Goal: Task Accomplishment & Management: Use online tool/utility

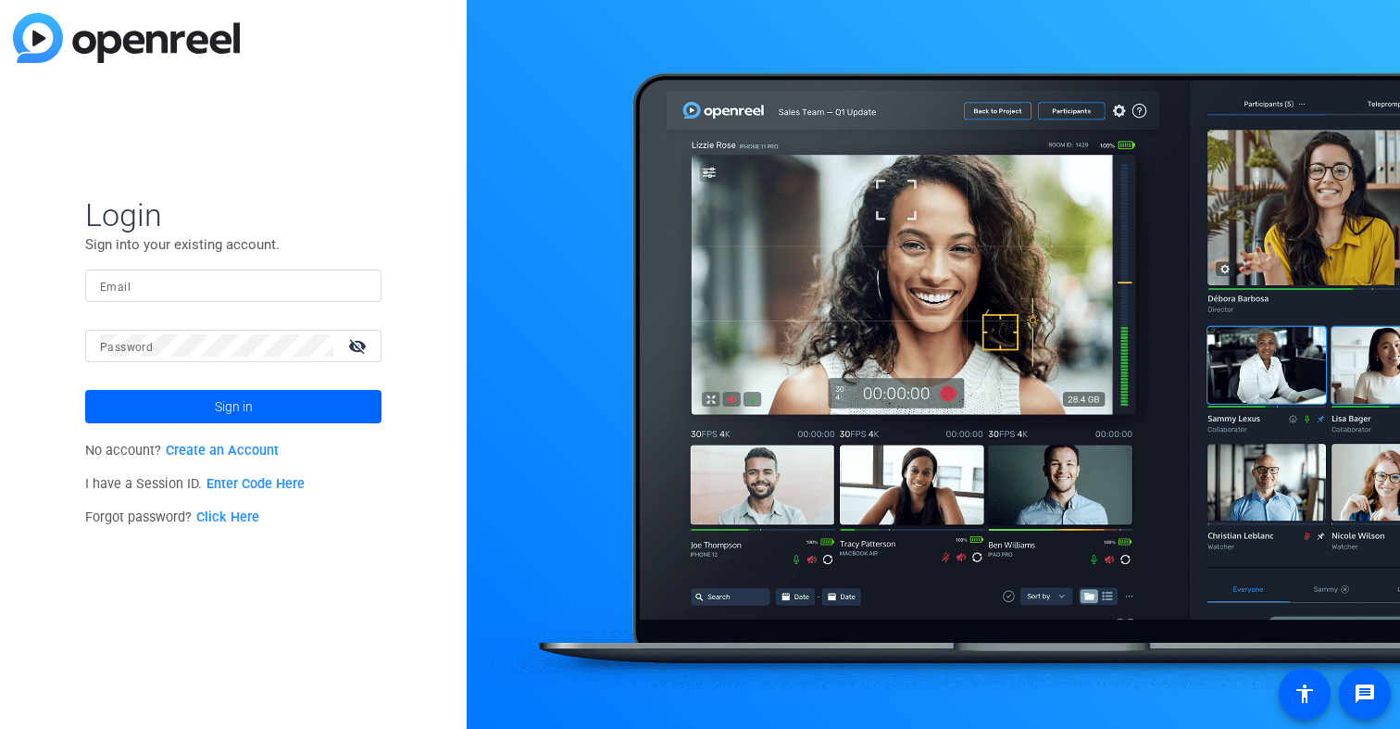
click at [118, 281] on mat-label "Email" at bounding box center [115, 287] width 31 height 13
click at [118, 281] on input "Email" at bounding box center [233, 285] width 267 height 22
type input "[PERSON_NAME][EMAIL_ADDRESS][DOMAIN_NAME]"
click at [85, 390] on button "Sign in" at bounding box center [233, 406] width 296 height 33
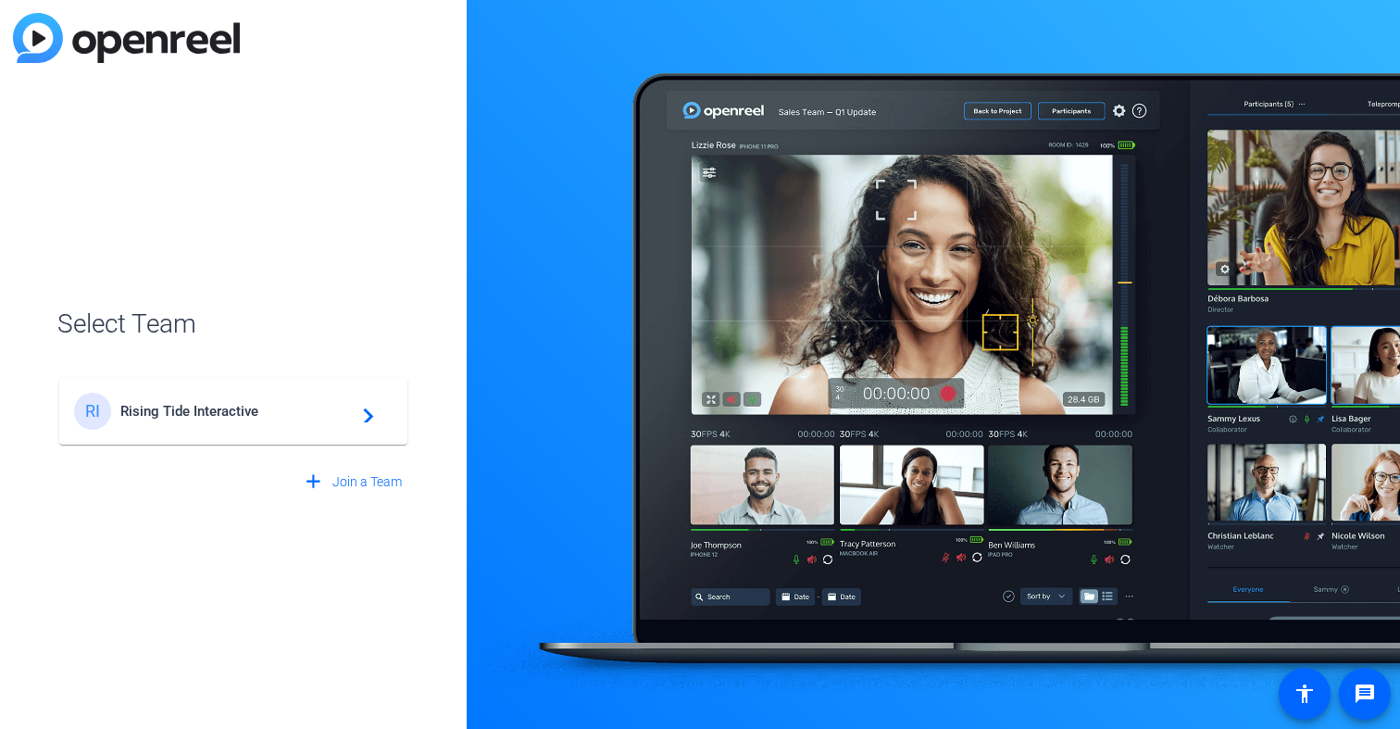
click at [156, 411] on span "Rising Tide Interactive" at bounding box center [235, 411] width 231 height 17
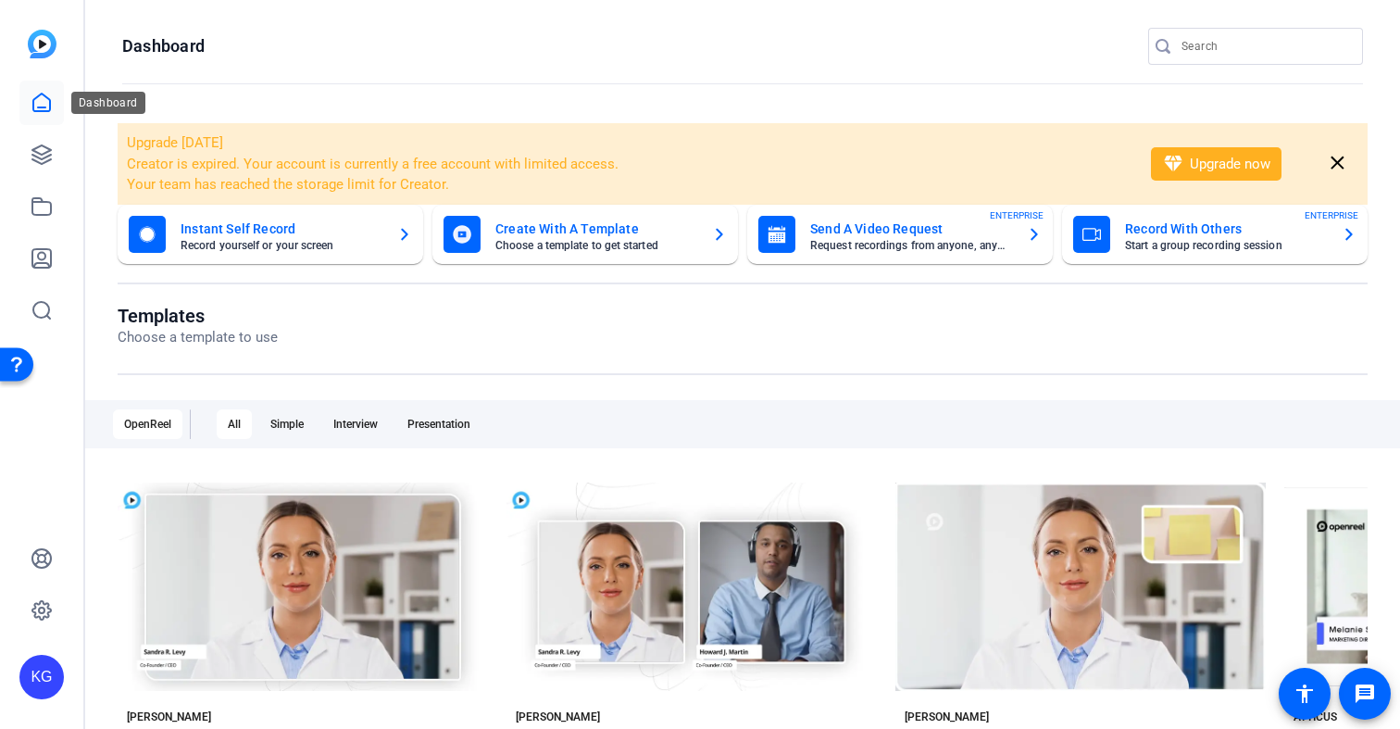
click at [43, 107] on icon at bounding box center [41, 103] width 17 height 18
click at [43, 167] on link at bounding box center [41, 154] width 44 height 44
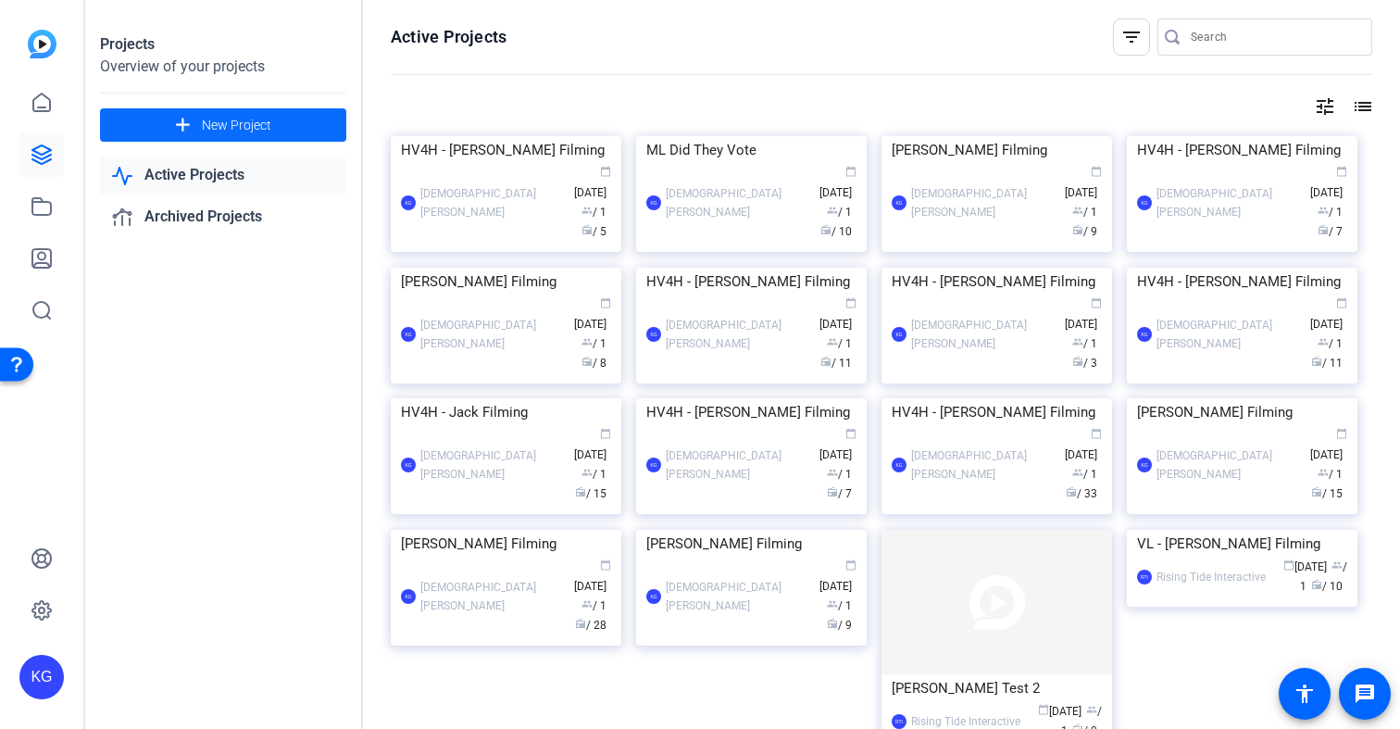
click at [273, 121] on span at bounding box center [223, 125] width 246 height 44
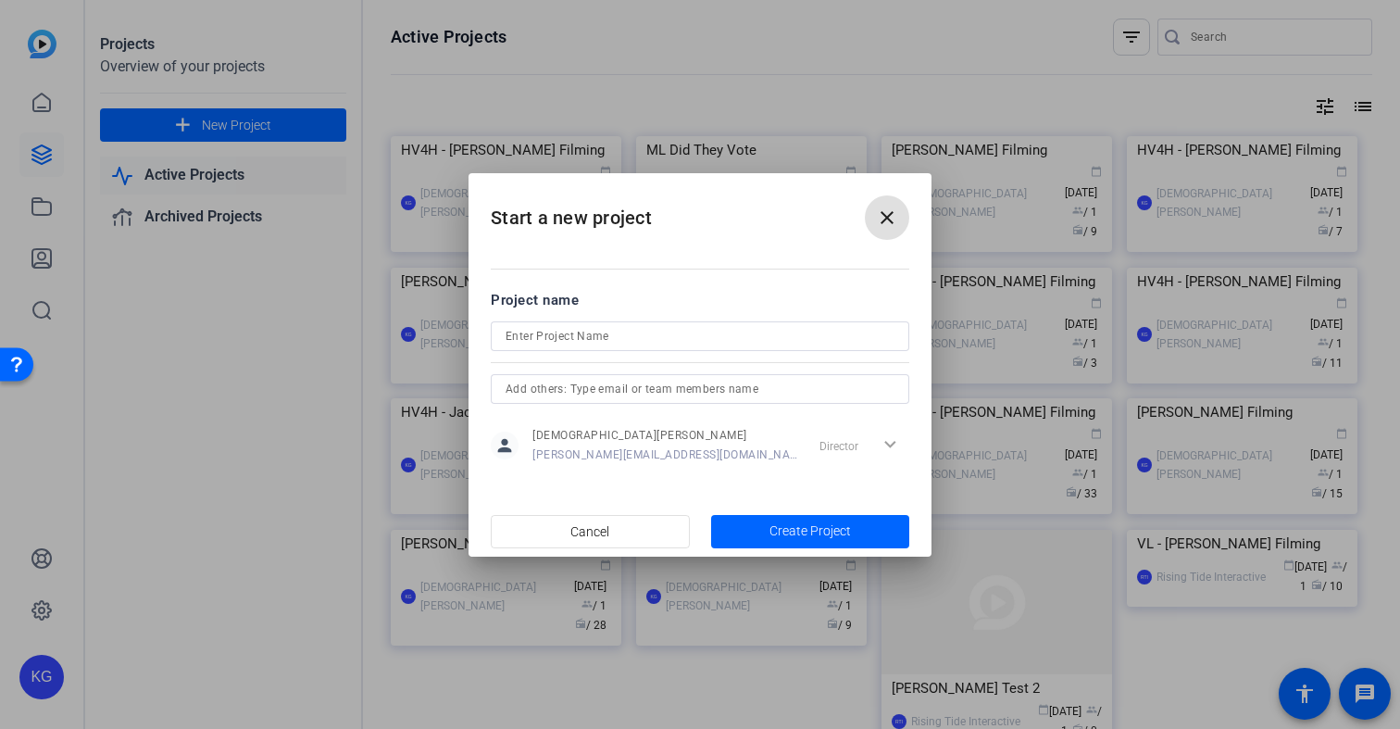
click at [711, 336] on input at bounding box center [700, 336] width 389 height 22
type input "2025 Test"
click at [839, 528] on span "Create Project" at bounding box center [809, 530] width 81 height 19
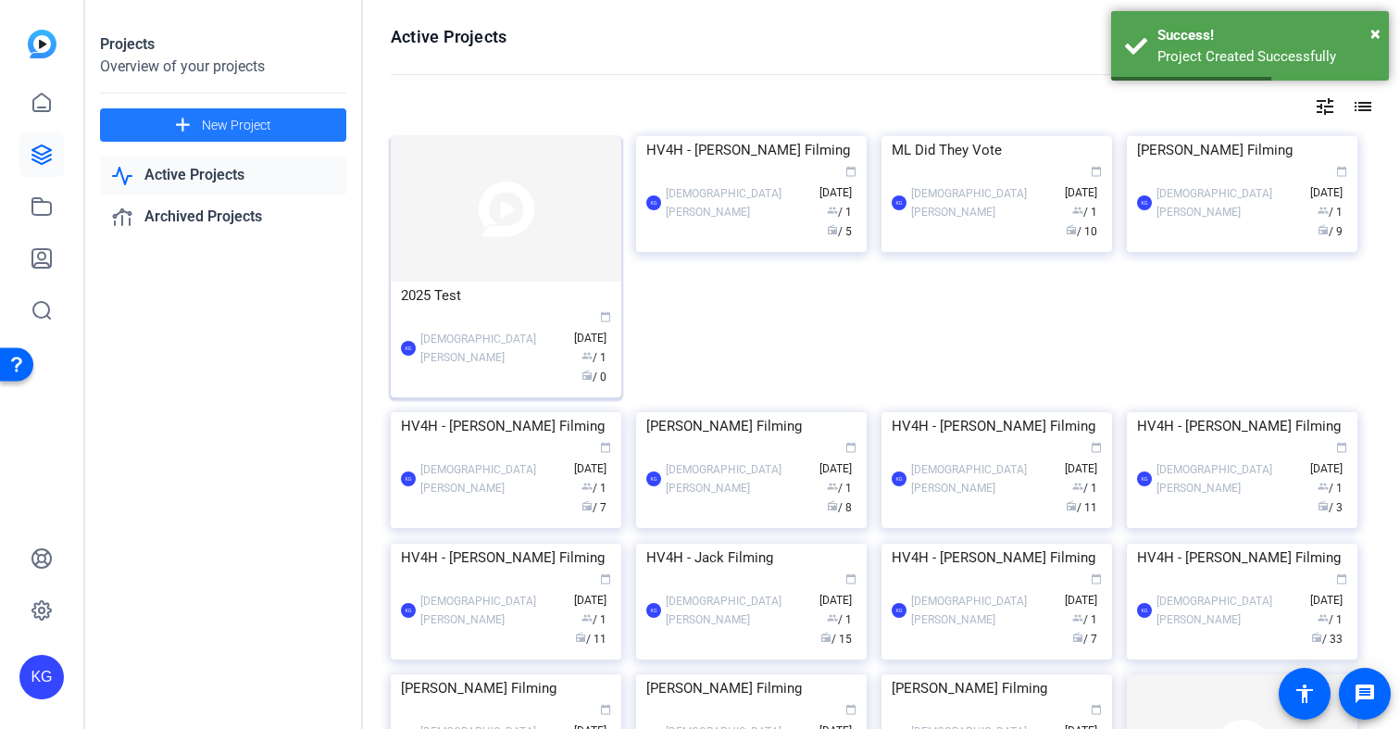
click at [437, 196] on img at bounding box center [506, 208] width 231 height 145
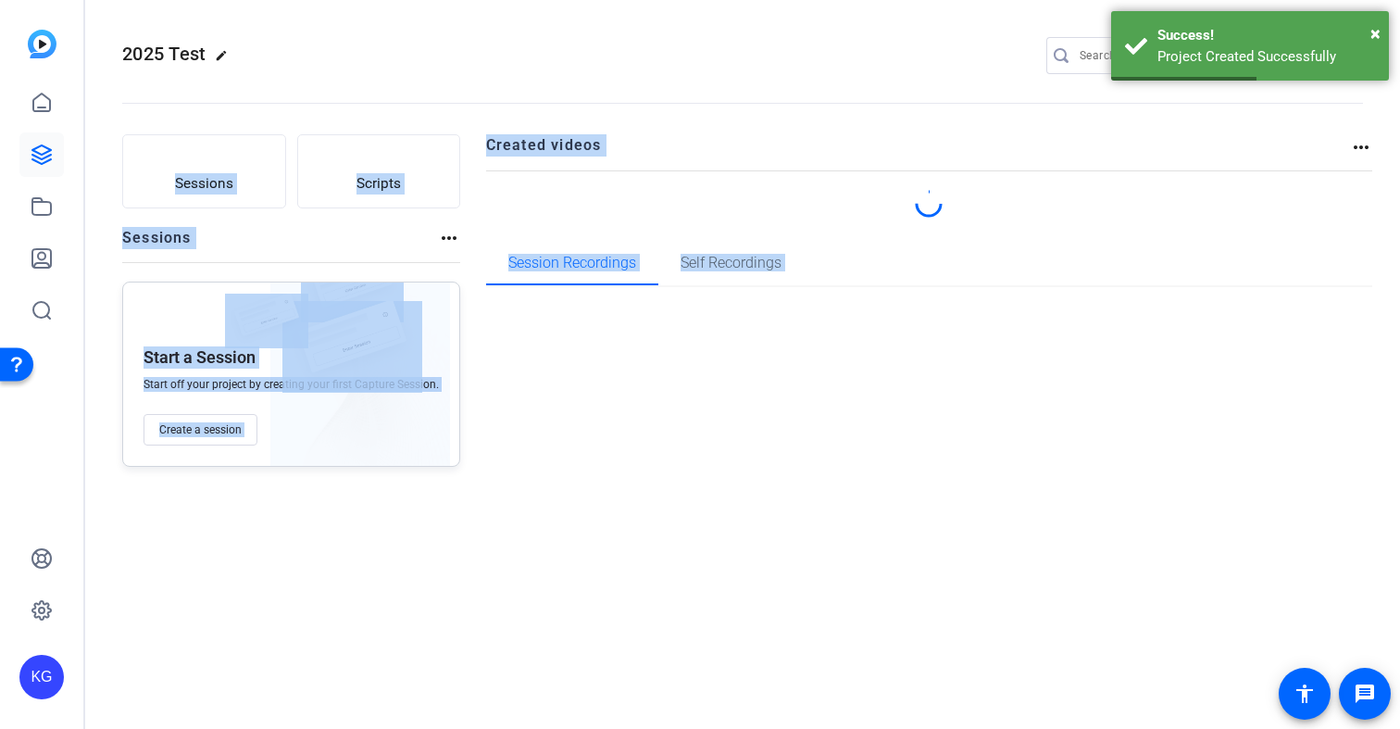
click at [437, 196] on div "2025 Test edit KG settings Sessions Scripts Sessions more_horiz Start a Session…" at bounding box center [742, 364] width 1315 height 729
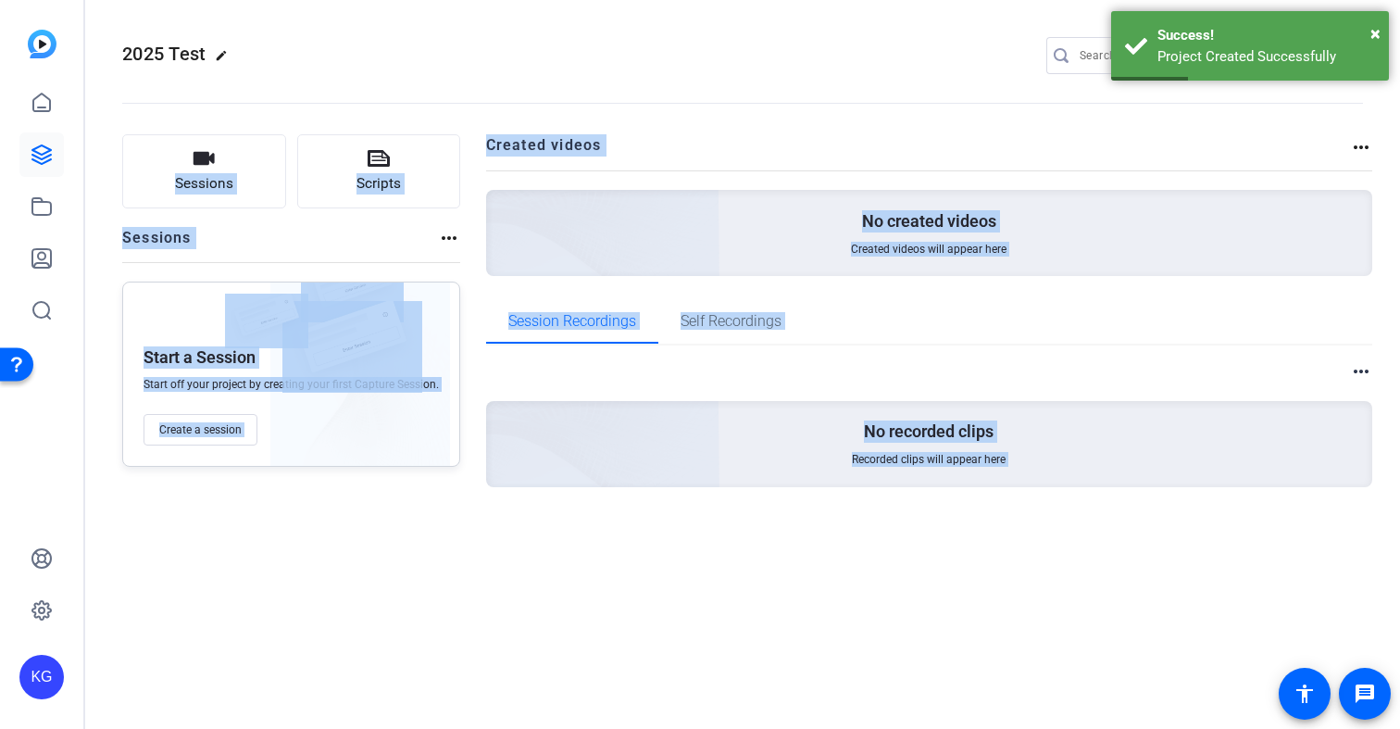
click at [380, 516] on div "Sessions Scripts Sessions more_horiz Start a Session Start off your project by …" at bounding box center [291, 340] width 338 height 412
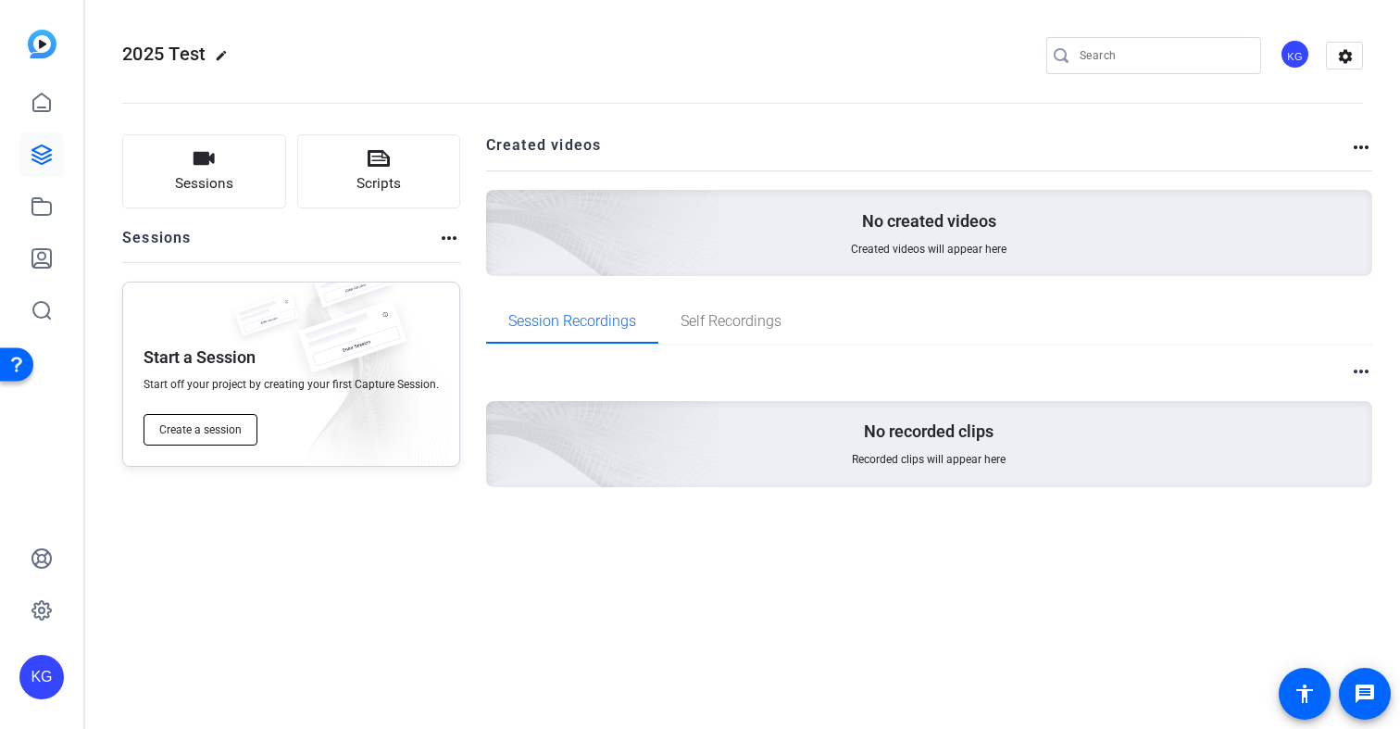
click at [196, 431] on span "Create a session" at bounding box center [200, 429] width 82 height 15
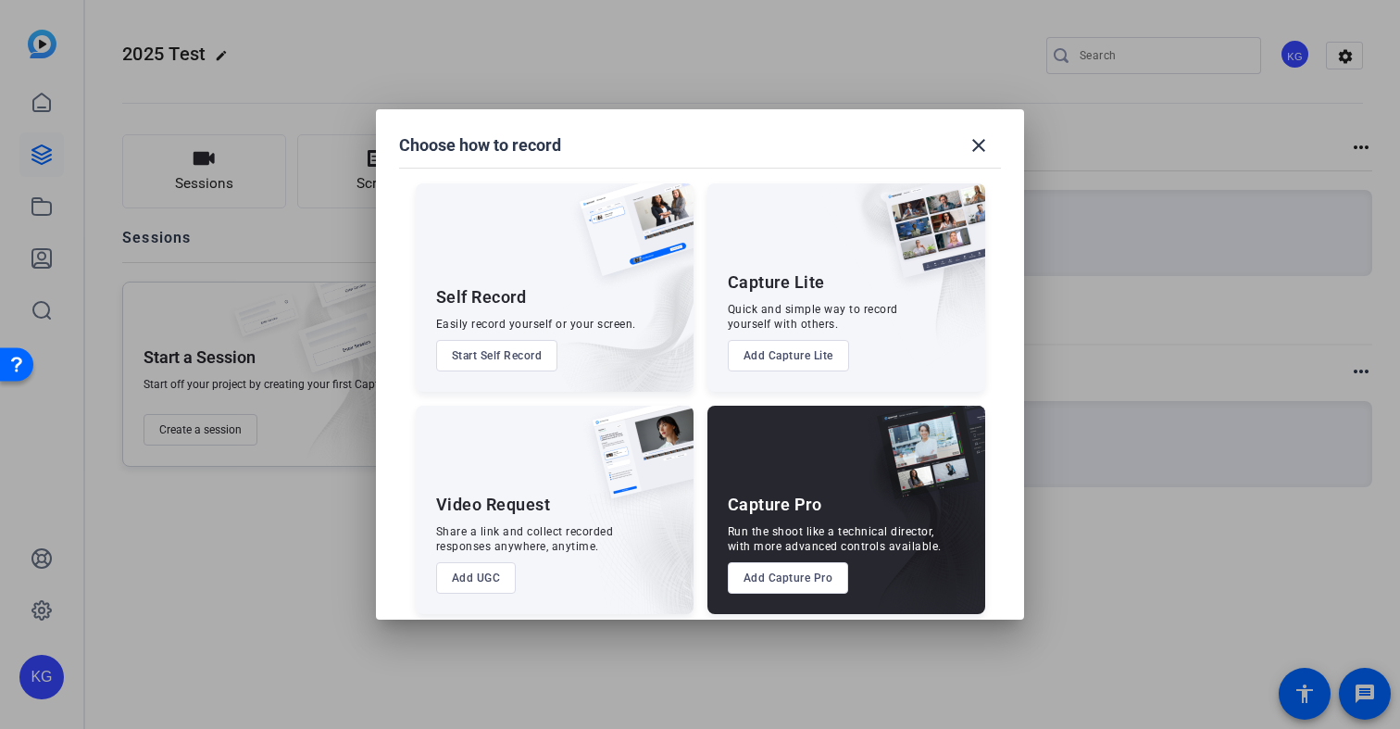
click at [786, 576] on button "Add Capture Pro" at bounding box center [788, 577] width 121 height 31
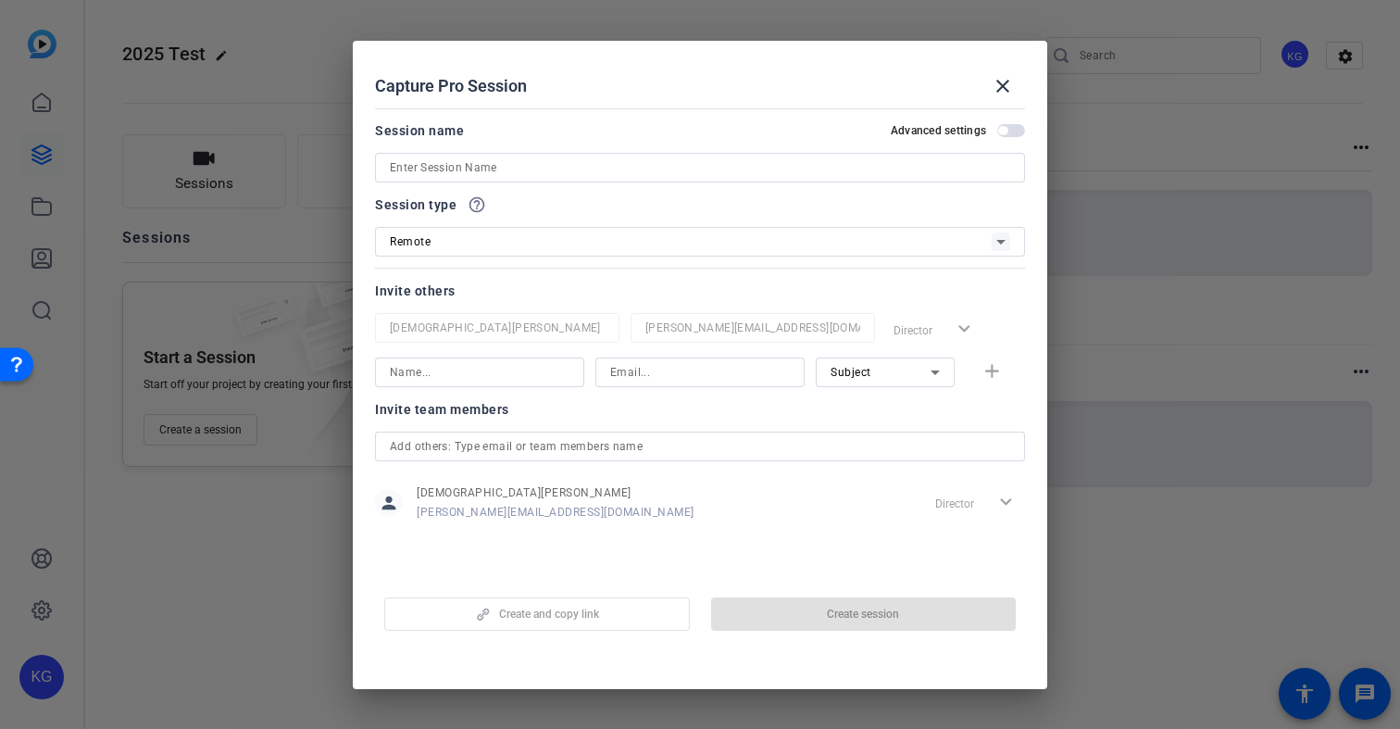
click at [626, 169] on input at bounding box center [700, 167] width 620 height 22
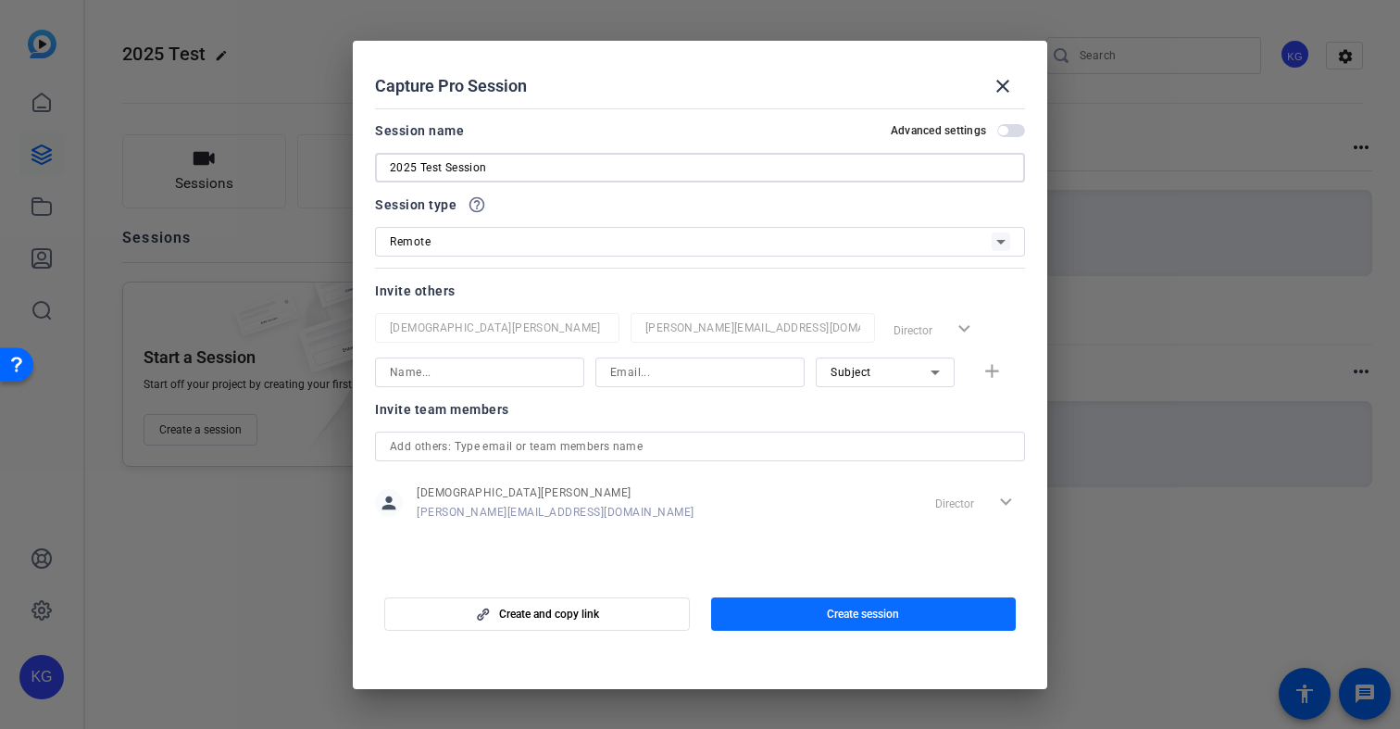
type input "2025 Test Session"
click at [830, 617] on span "Create session" at bounding box center [863, 613] width 72 height 15
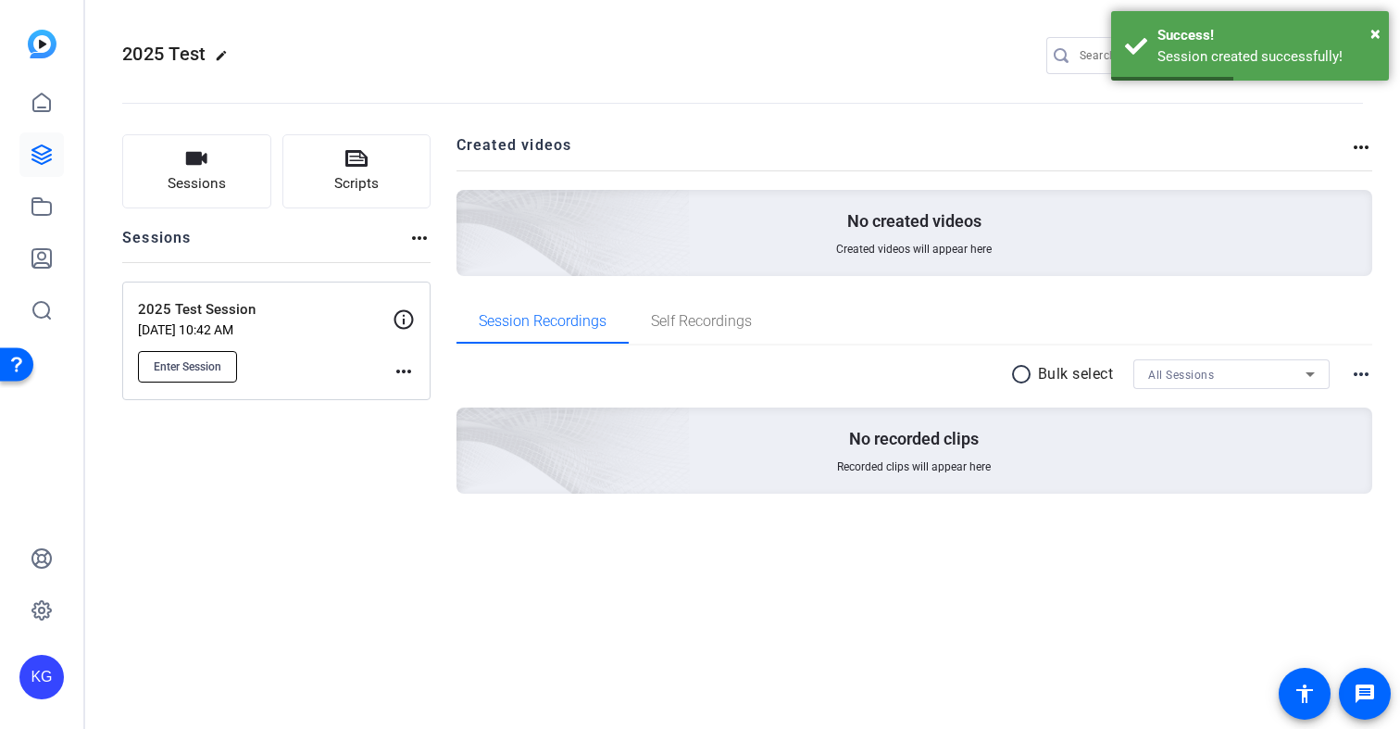
click at [204, 369] on span "Enter Session" at bounding box center [188, 366] width 68 height 15
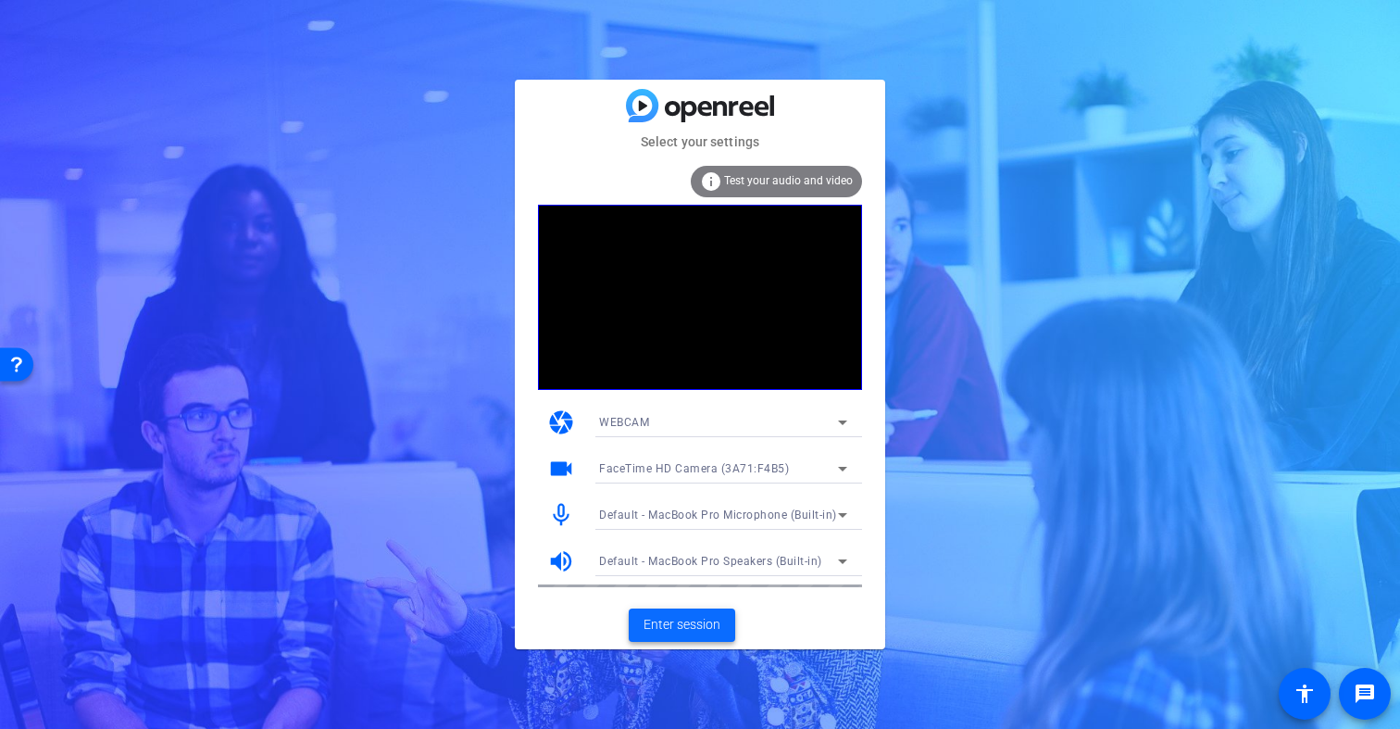
click at [698, 628] on span "Enter session" at bounding box center [682, 624] width 77 height 19
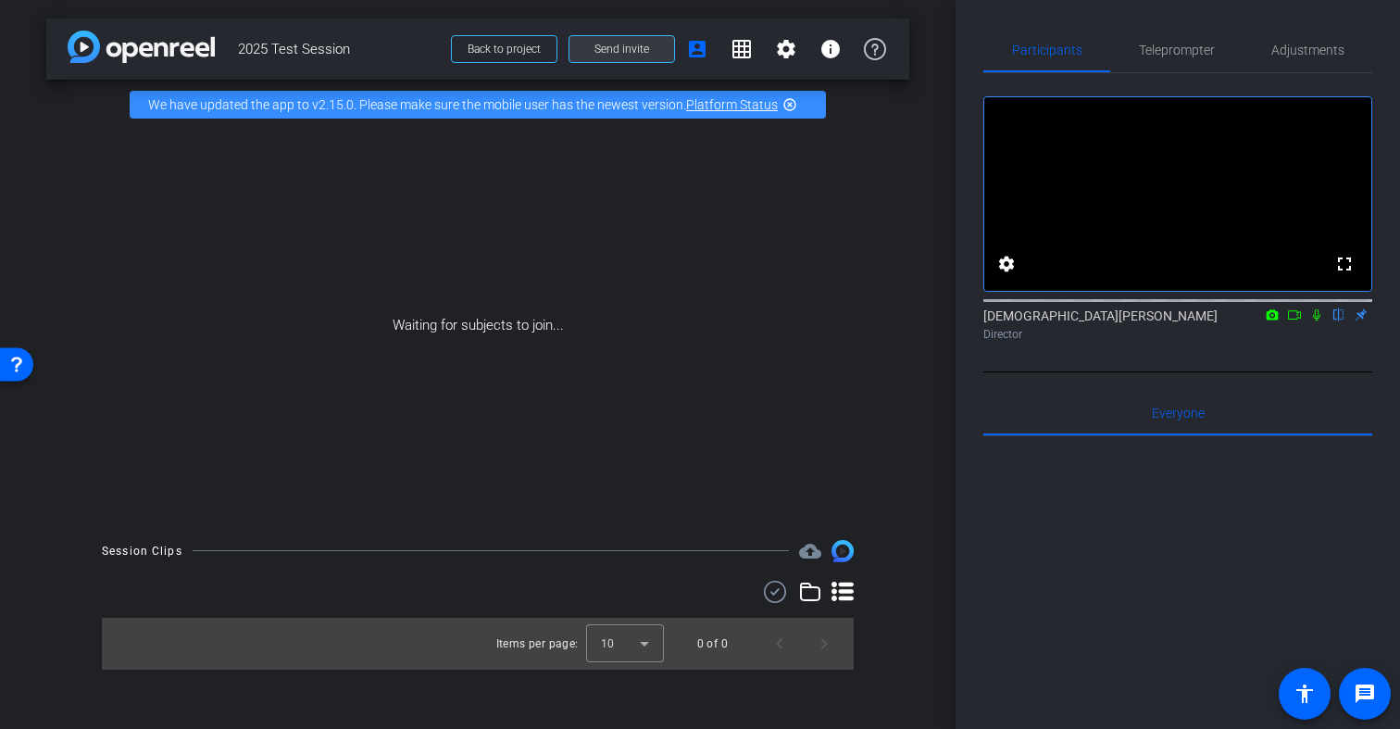
click at [616, 51] on span "Send invite" at bounding box center [621, 49] width 55 height 15
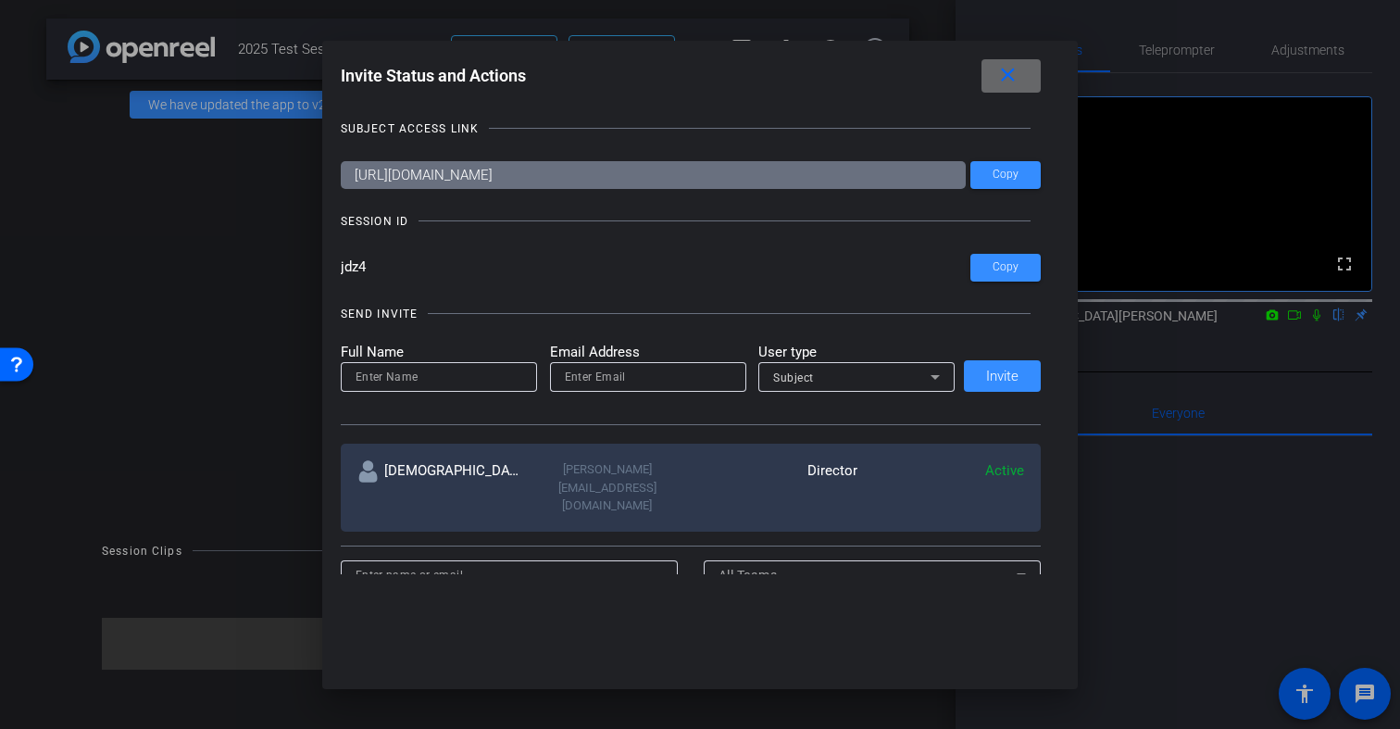
click at [0, 0] on mat-icon "close" at bounding box center [0, 0] width 0 height 0
